Goal: Task Accomplishment & Management: Manage account settings

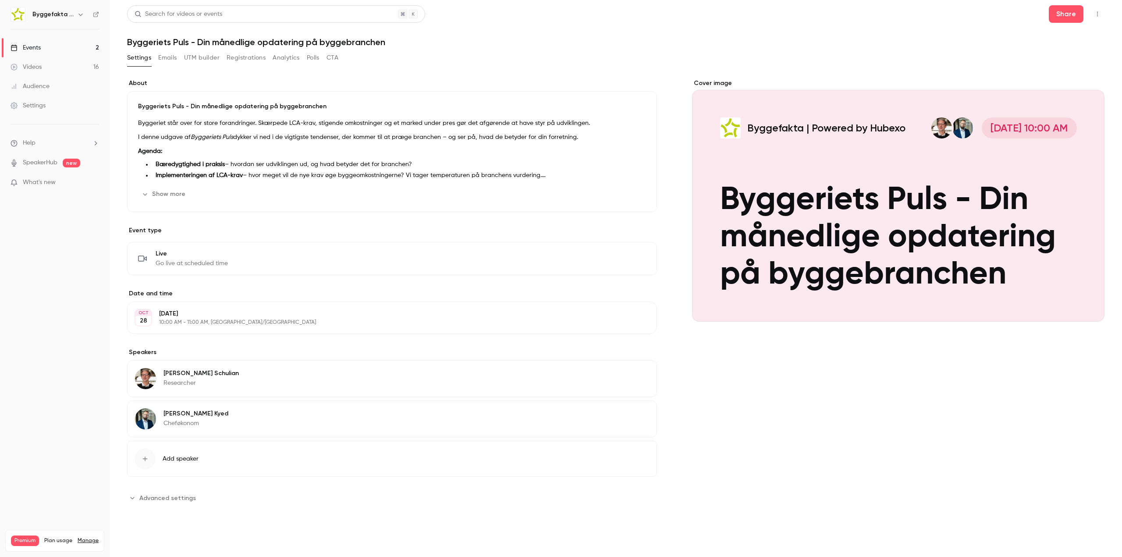
click at [285, 163] on li "Bæredygtighed i praksis – hvordan ser udviklingen ud, og hvad betyder det for b…" at bounding box center [399, 164] width 494 height 9
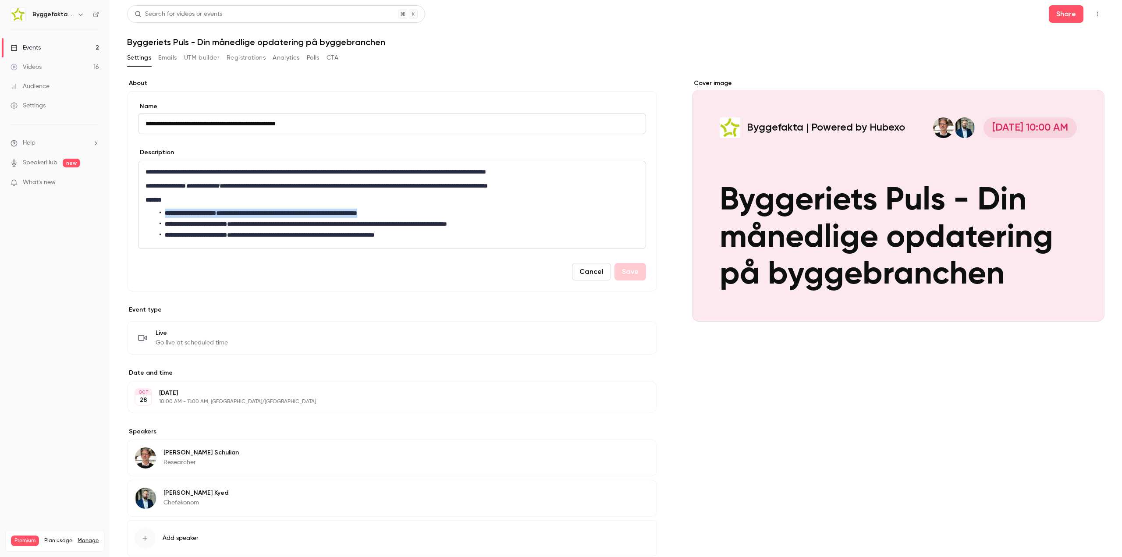
drag, startPoint x: 419, startPoint y: 215, endPoint x: 152, endPoint y: 215, distance: 267.3
click at [152, 215] on ul "**********" at bounding box center [391, 224] width 493 height 31
click at [629, 271] on button "Save" at bounding box center [630, 272] width 32 height 18
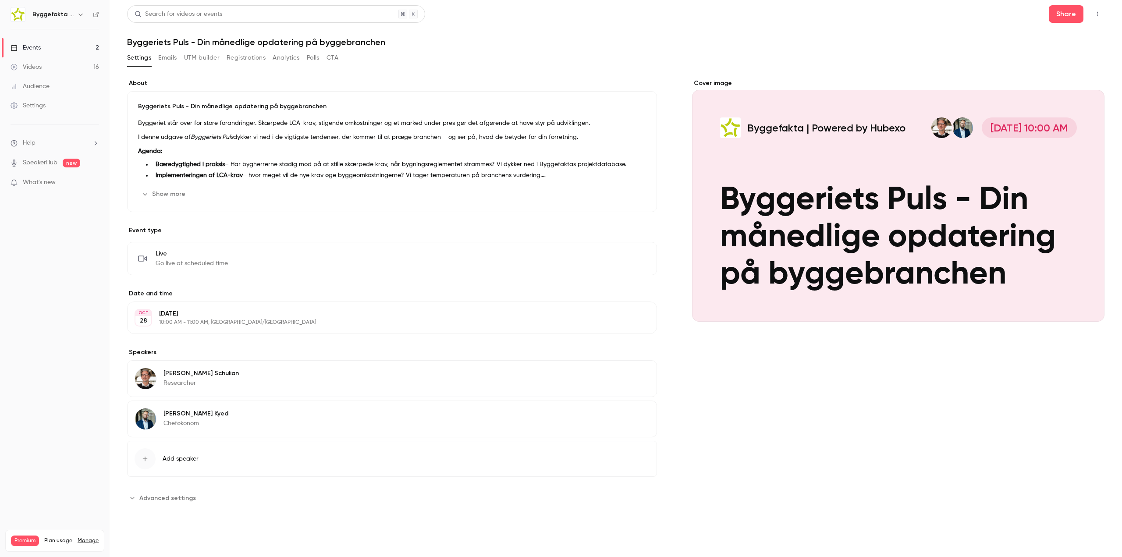
click at [180, 500] on span "Advanced settings" at bounding box center [167, 497] width 57 height 9
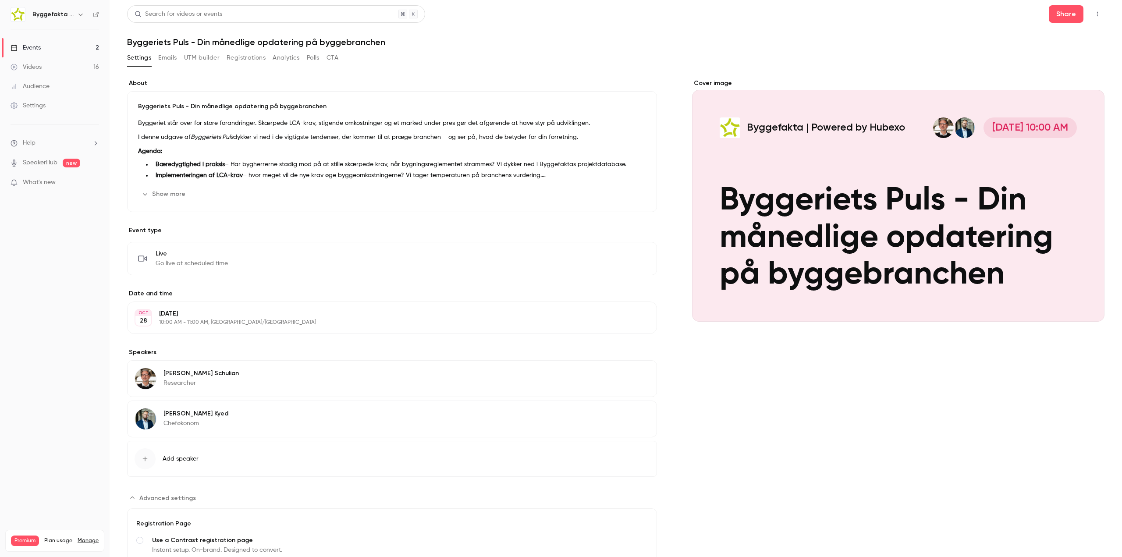
click at [56, 11] on h6 "Byggefakta | Powered by Hubexo" at bounding box center [52, 14] width 41 height 9
click at [71, 13] on h6 "Byggefakta | Powered by Hubexo" at bounding box center [52, 14] width 41 height 9
click at [82, 15] on icon "button" at bounding box center [80, 14] width 7 height 7
click at [419, 71] on div at bounding box center [561, 278] width 1122 height 557
click at [32, 46] on div "Events" at bounding box center [26, 47] width 30 height 9
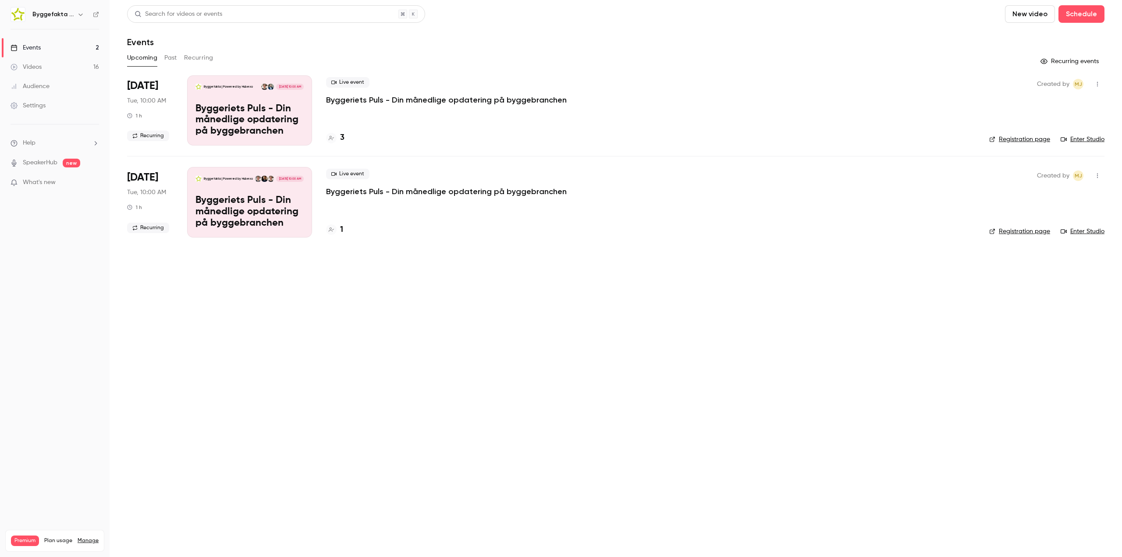
click at [470, 188] on p "Byggeriets Puls - Din månedlige opdatering på byggebranchen" at bounding box center [446, 191] width 241 height 11
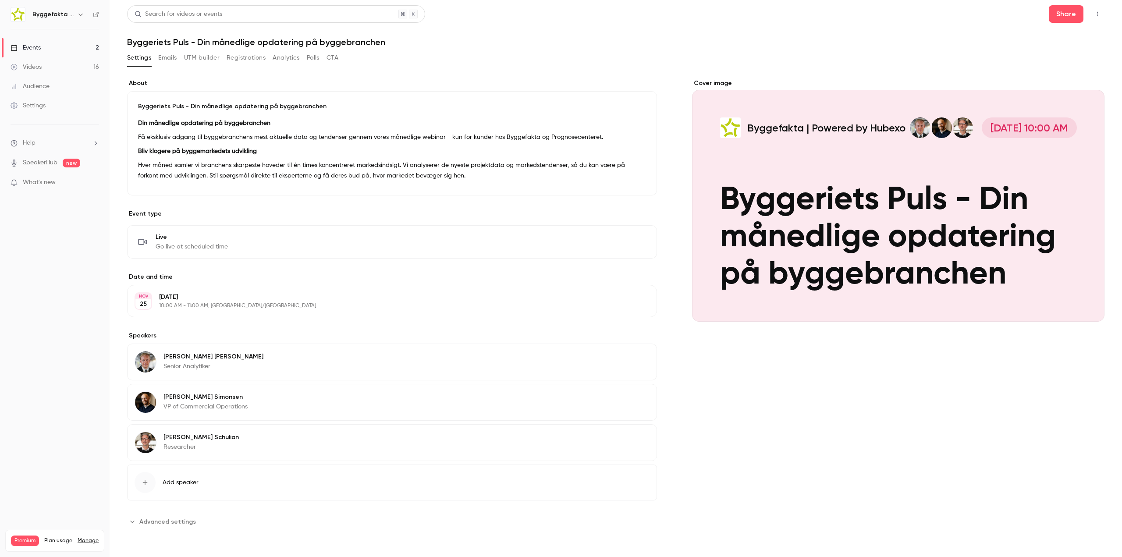
click at [179, 520] on span "Advanced settings" at bounding box center [167, 521] width 57 height 9
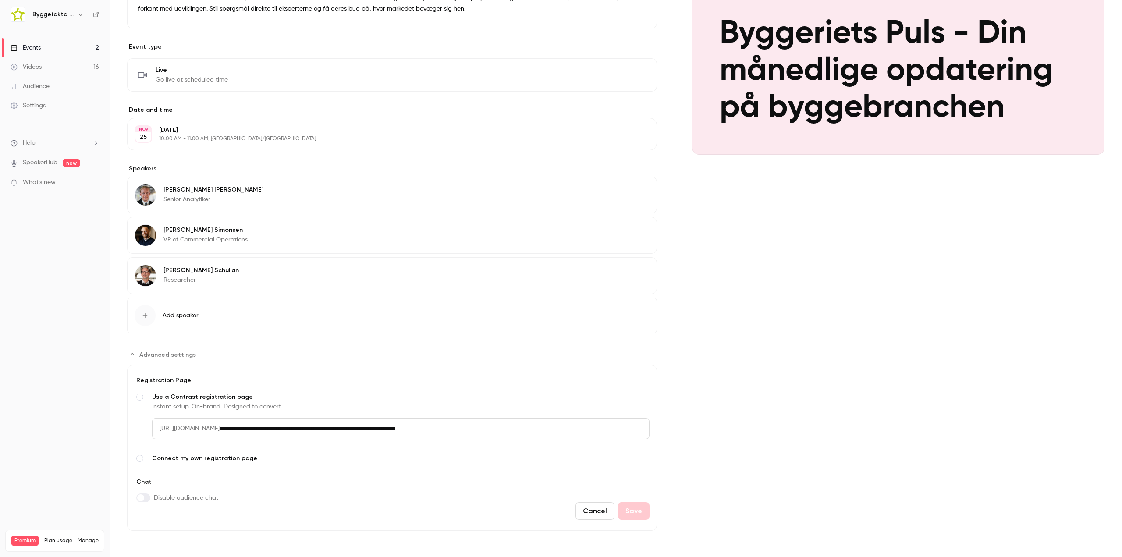
click at [140, 454] on div "Advanced settings" at bounding box center [140, 458] width 11 height 11
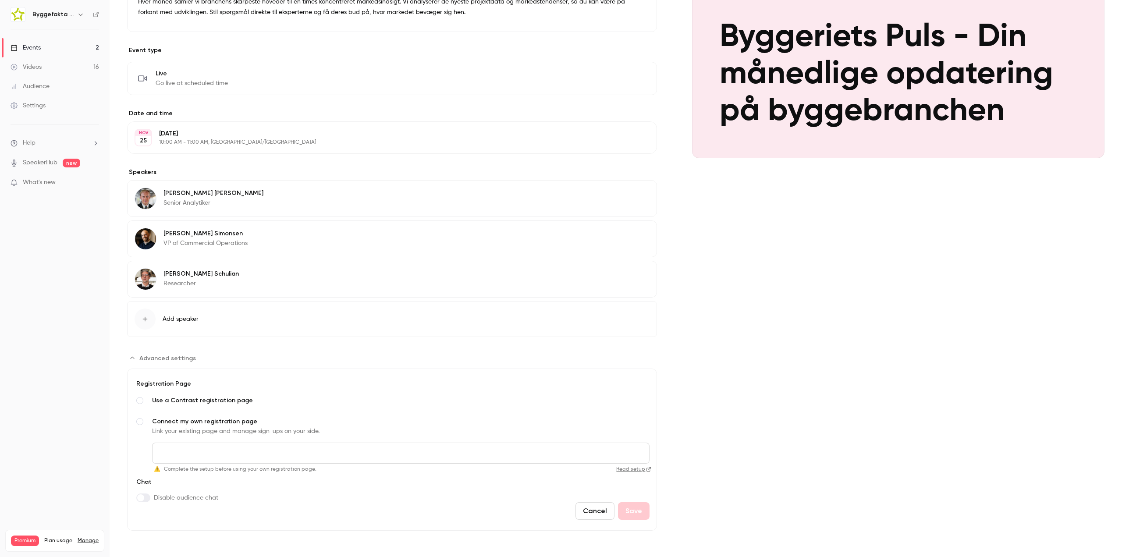
scroll to position [163, 0]
click at [631, 469] on link "Read setup" at bounding box center [485, 469] width 331 height 7
click at [186, 399] on span "Use a Contrast registration page" at bounding box center [400, 400] width 497 height 9
click at [56, 166] on link "SpeakerHub" at bounding box center [40, 162] width 35 height 9
click at [41, 179] on span "What's new" at bounding box center [39, 182] width 33 height 9
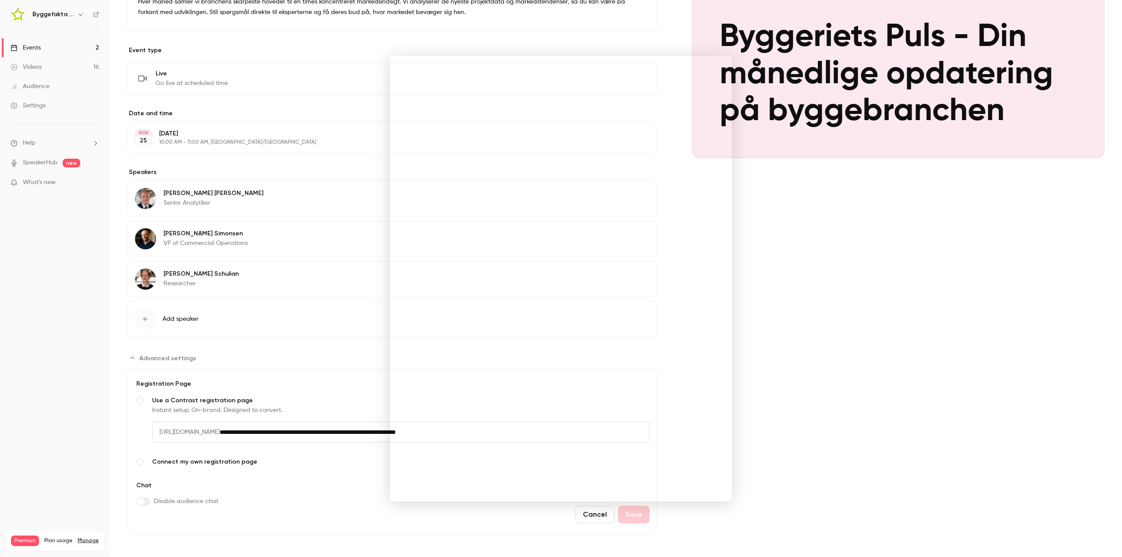
click at [46, 185] on div at bounding box center [561, 278] width 1122 height 557
click at [46, 185] on span "What's new" at bounding box center [39, 182] width 33 height 9
